Goal: Task Accomplishment & Management: Manage account settings

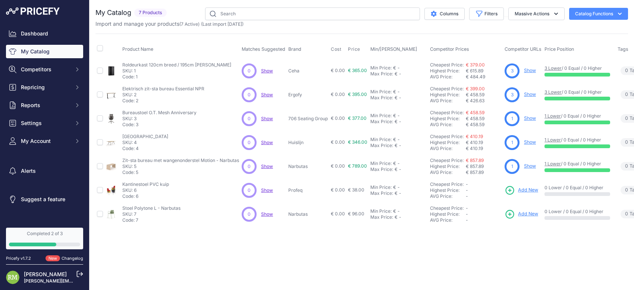
click at [526, 72] on link "Show" at bounding box center [530, 70] width 12 height 6
